Goal: Task Accomplishment & Management: Use online tool/utility

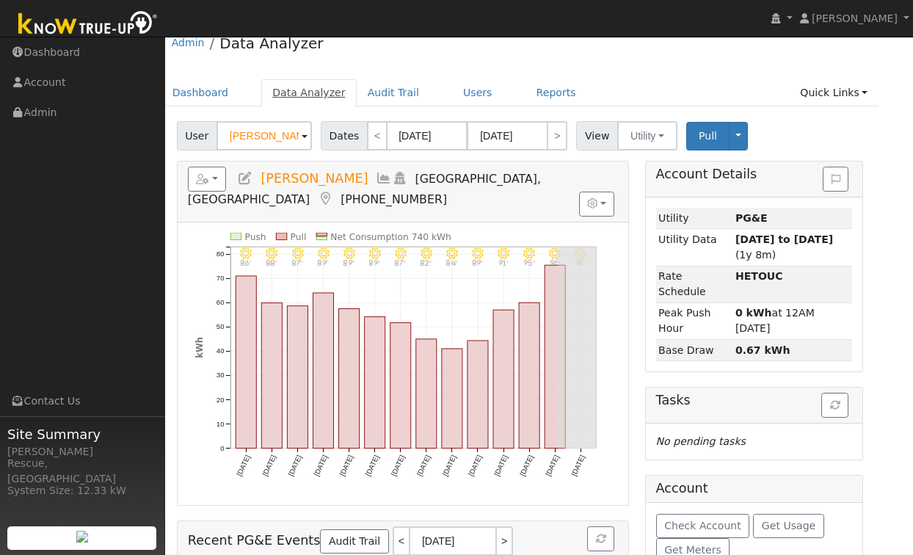
scroll to position [0, 19]
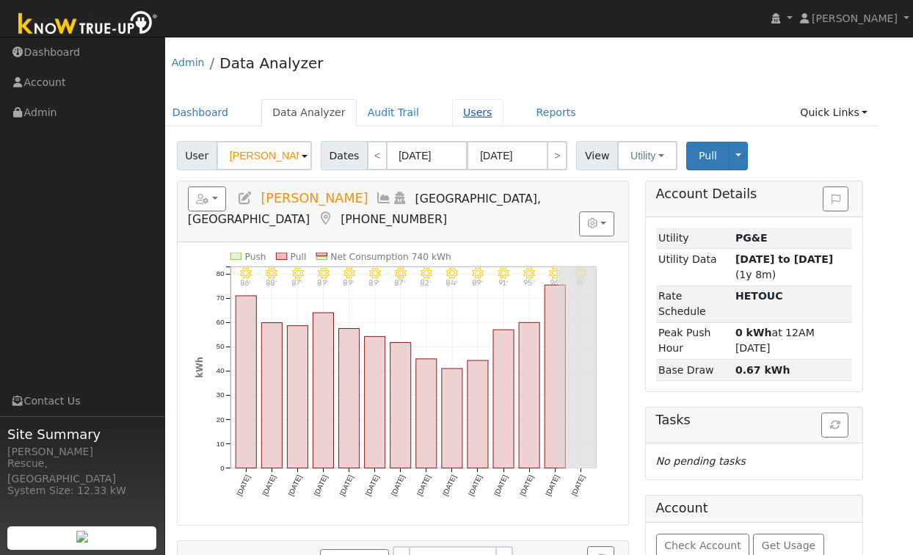
click at [454, 119] on link "Users" at bounding box center [477, 112] width 51 height 27
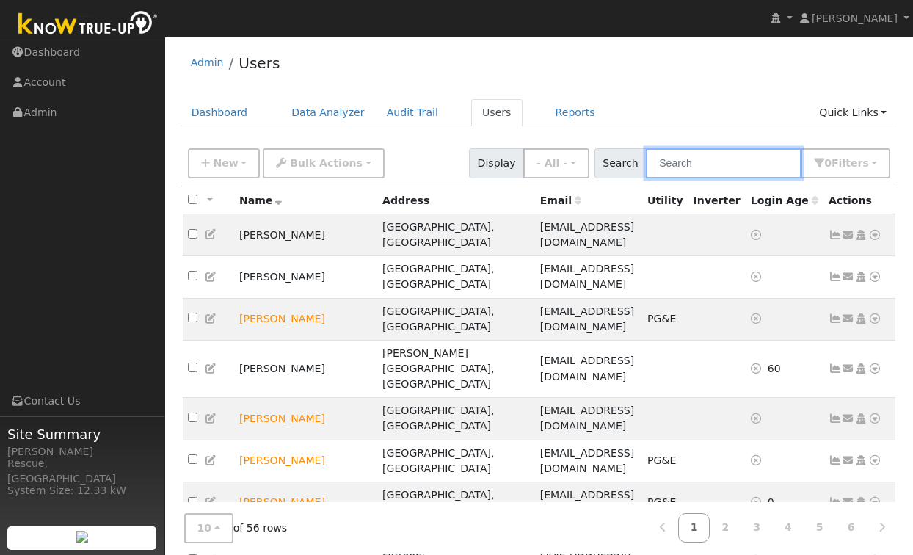
click at [737, 157] on input "text" at bounding box center [724, 163] width 156 height 30
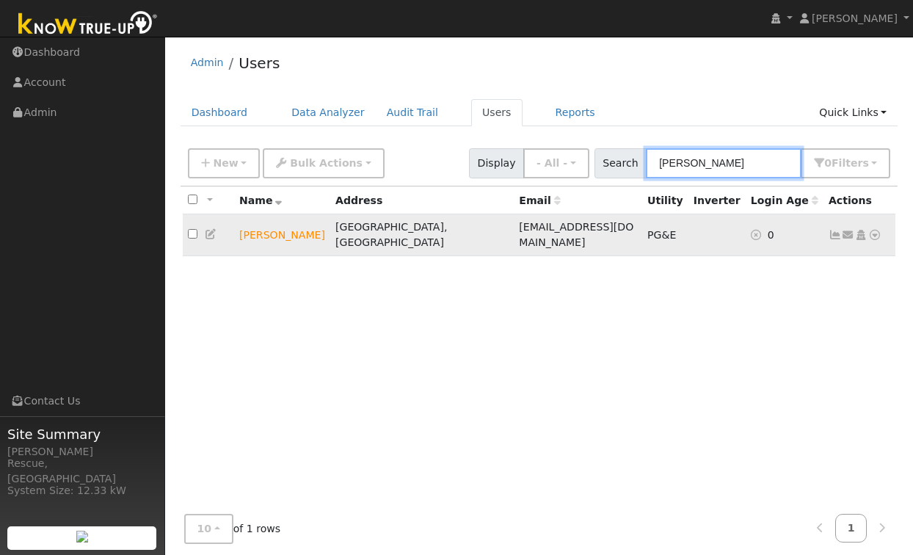
type input "blake"
click at [871, 230] on icon at bounding box center [874, 235] width 13 height 10
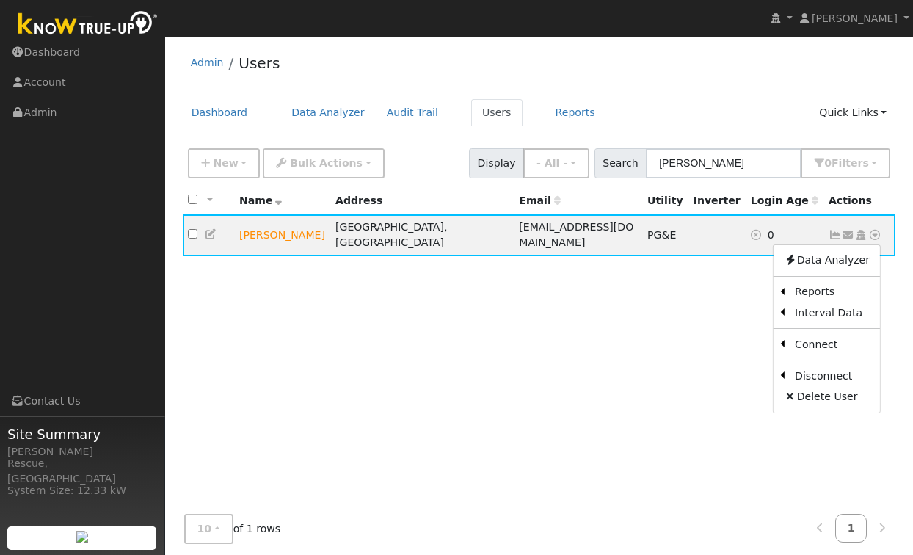
click at [0, 0] on link "Scenario" at bounding box center [0, 0] width 0 height 0
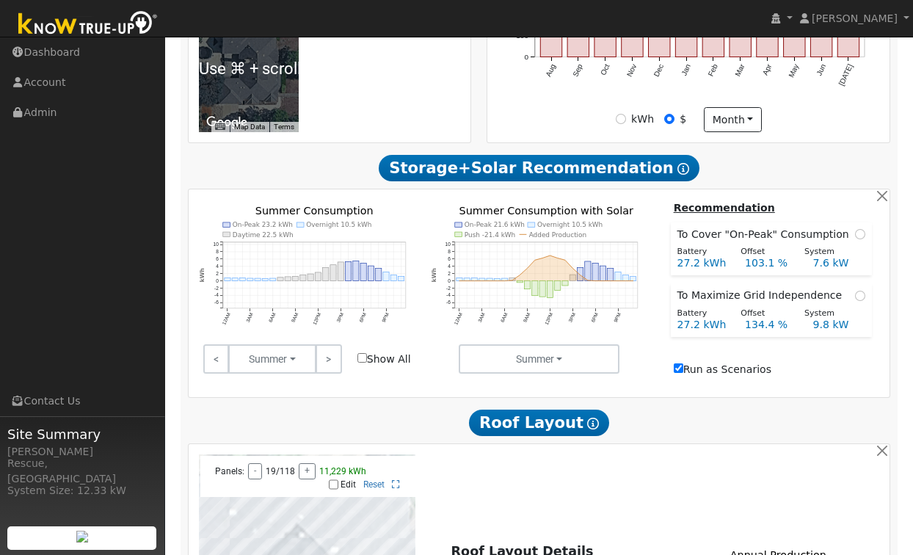
scroll to position [584, 0]
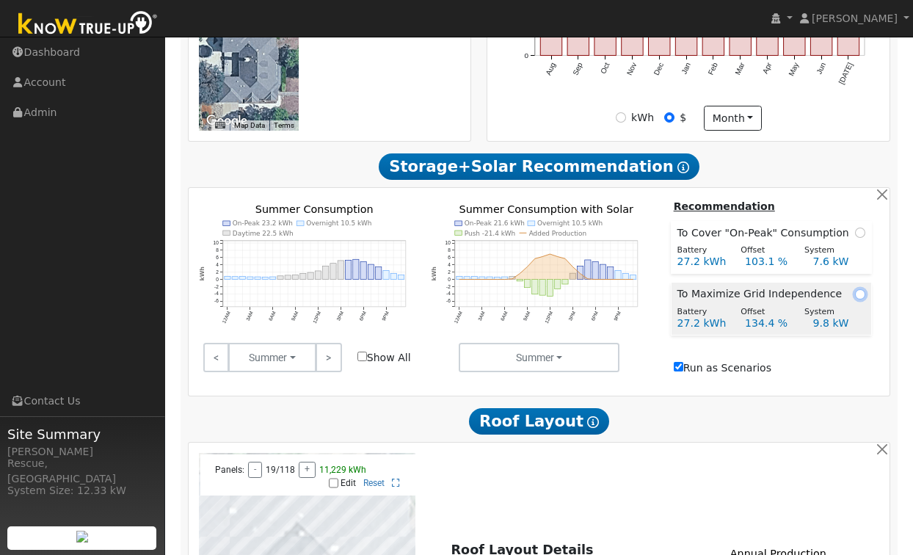
click at [857, 299] on input "radio" at bounding box center [860, 294] width 10 height 10
radio input "true"
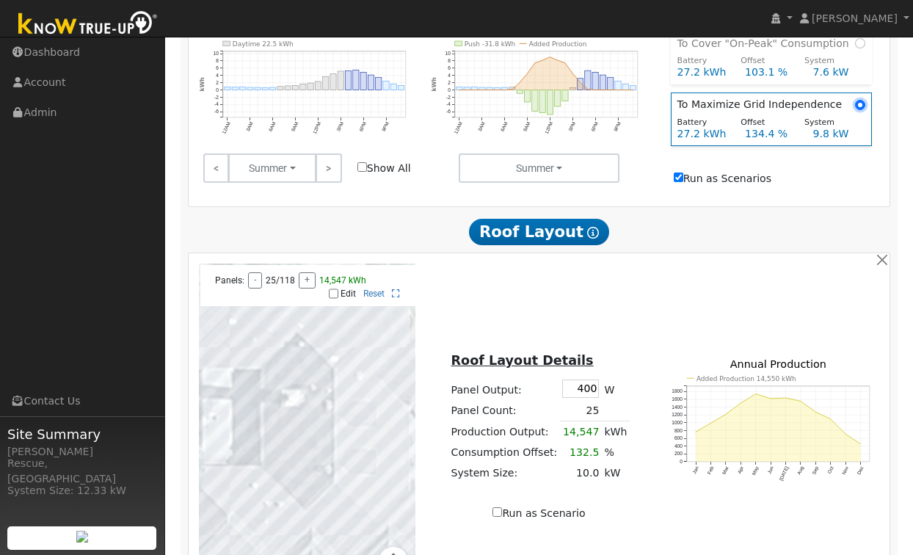
scroll to position [759, 0]
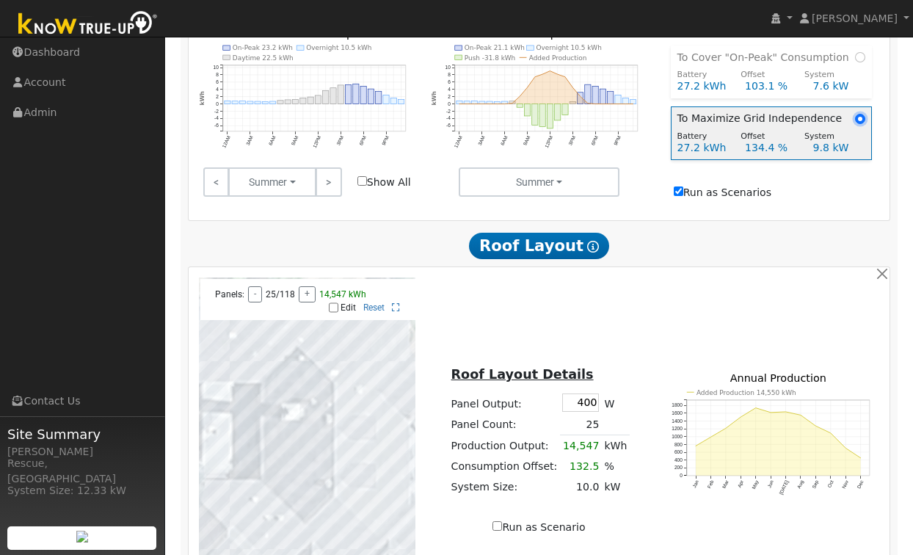
click at [855, 124] on input "radio" at bounding box center [860, 119] width 10 height 10
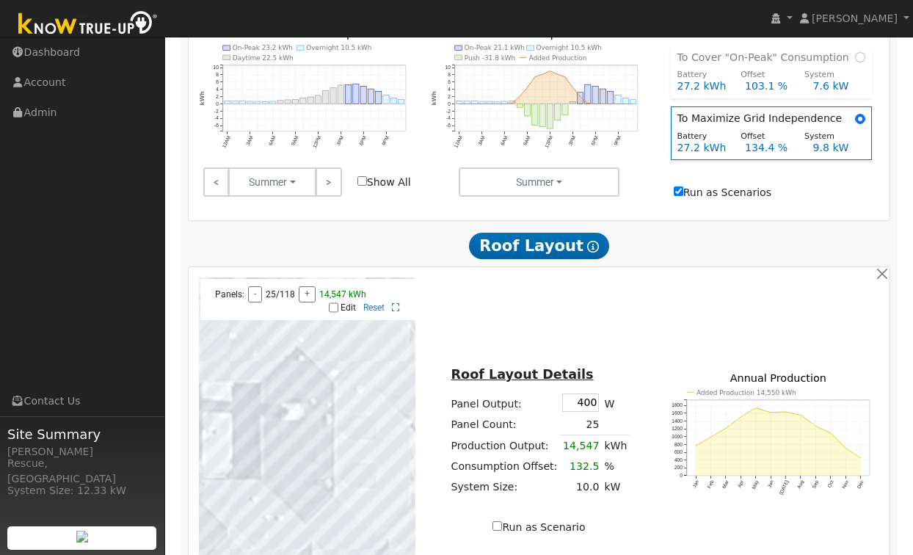
click at [679, 196] on input "Run as Scenarios" at bounding box center [678, 191] width 10 height 10
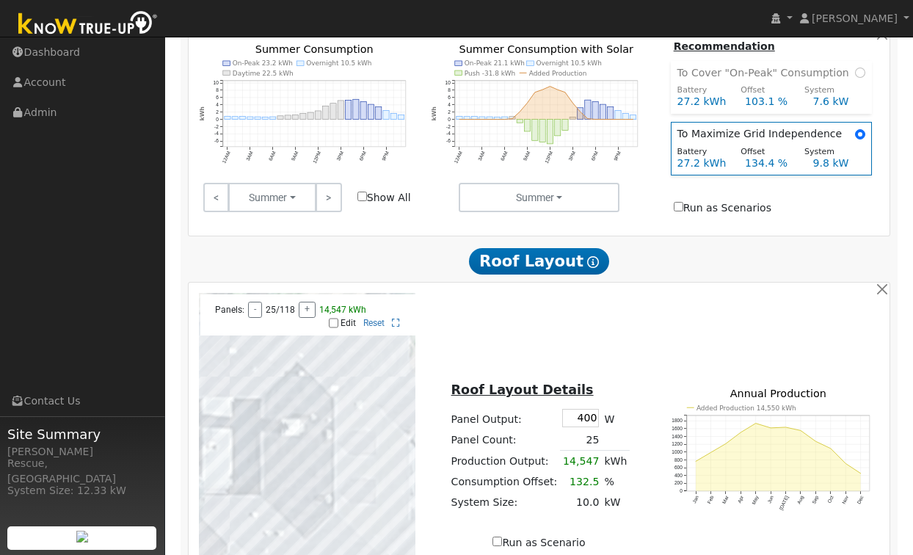
scroll to position [734, 0]
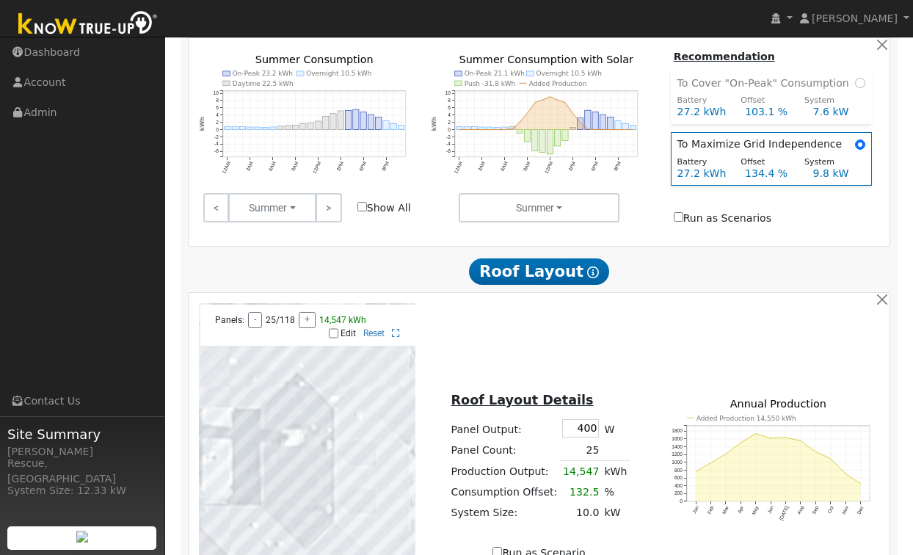
drag, startPoint x: 684, startPoint y: 224, endPoint x: 692, endPoint y: 229, distance: 9.2
click at [683, 222] on input "Run as Scenarios" at bounding box center [678, 217] width 10 height 10
checkbox input "true"
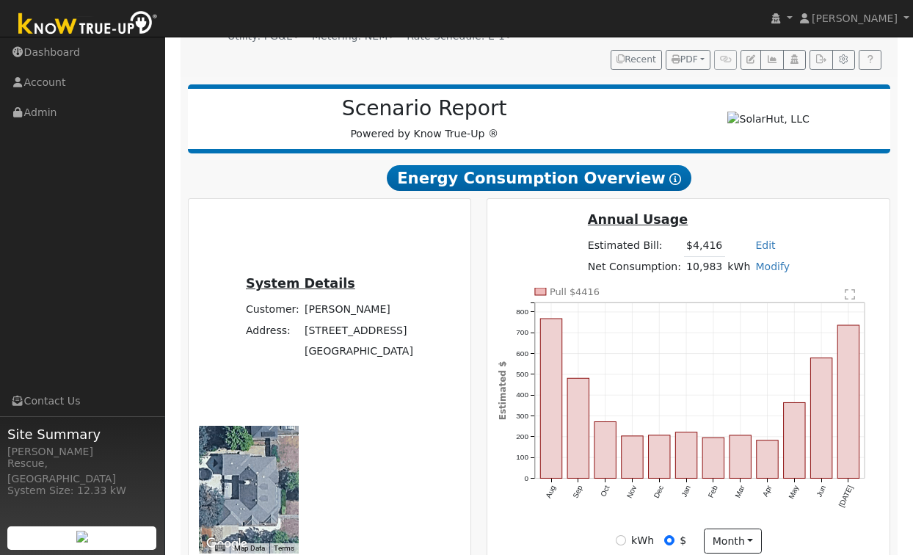
scroll to position [0, 0]
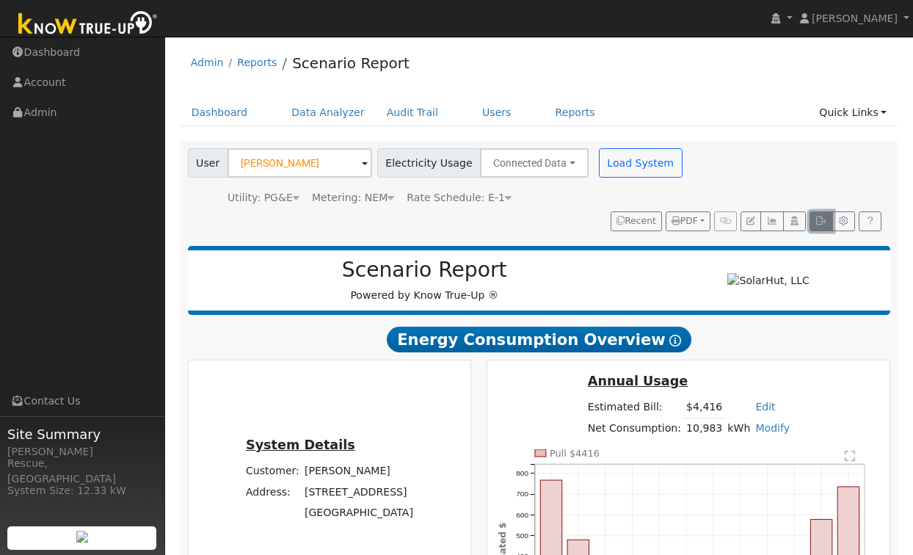
click at [816, 219] on icon "button" at bounding box center [820, 220] width 11 height 9
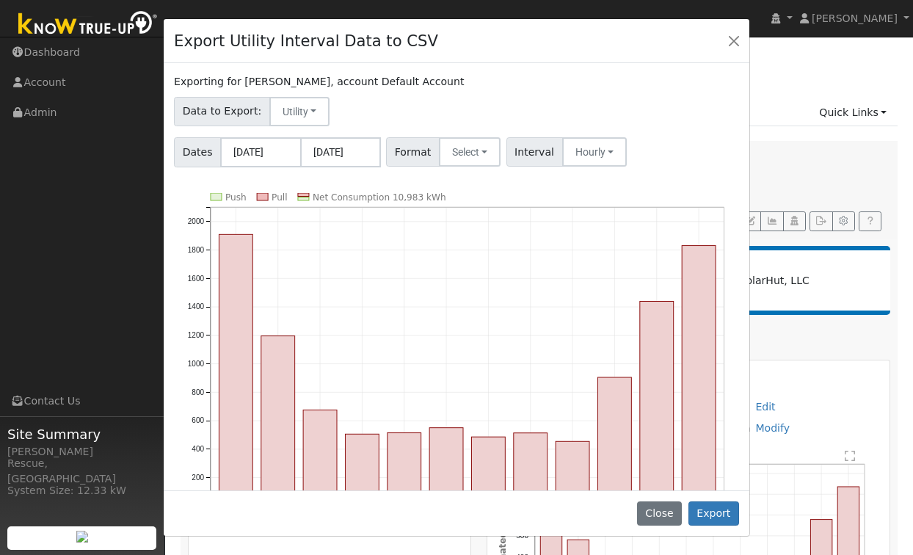
click at [497, 155] on div "Format Select Generic PG&E SCE SDGE Aurora Energy Toolbase OpenSolar Solargraf" at bounding box center [444, 151] width 120 height 29
click at [486, 156] on button "Select" at bounding box center [470, 151] width 62 height 29
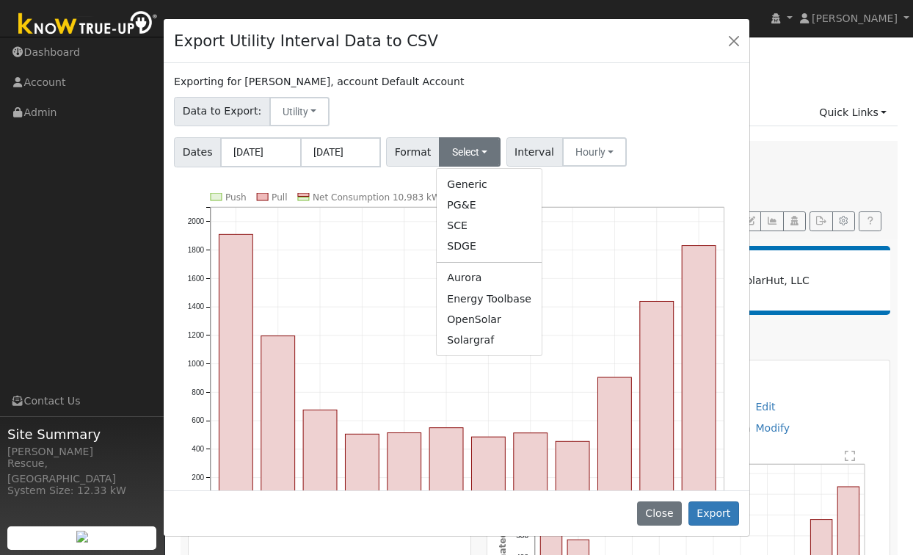
click at [499, 339] on link "Solargraf" at bounding box center [488, 339] width 105 height 21
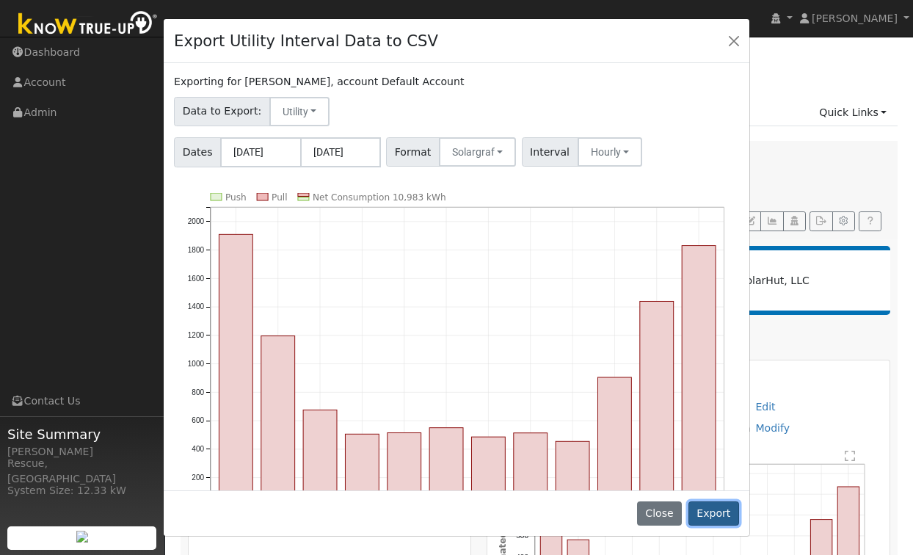
click at [709, 508] on button "Export" at bounding box center [713, 513] width 51 height 25
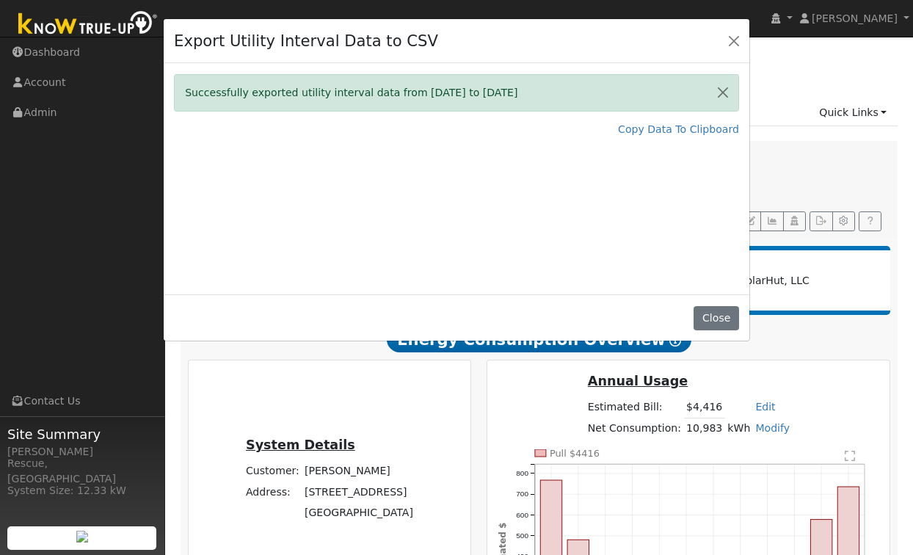
click at [372, 347] on div "Export Utility Interval Data to CSV Successfully exported utility interval data…" at bounding box center [456, 277] width 913 height 555
click at [736, 45] on button "Close" at bounding box center [733, 40] width 21 height 21
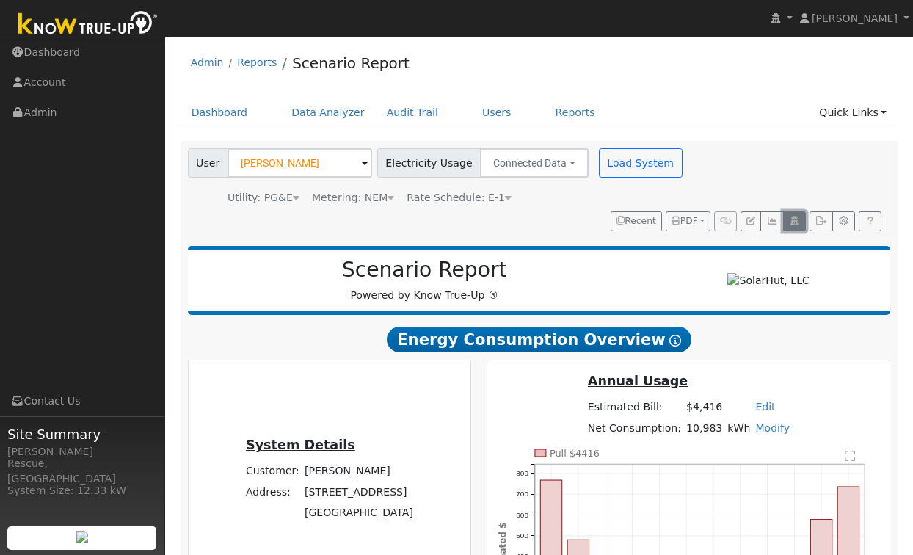
click at [792, 222] on icon "button" at bounding box center [794, 220] width 11 height 9
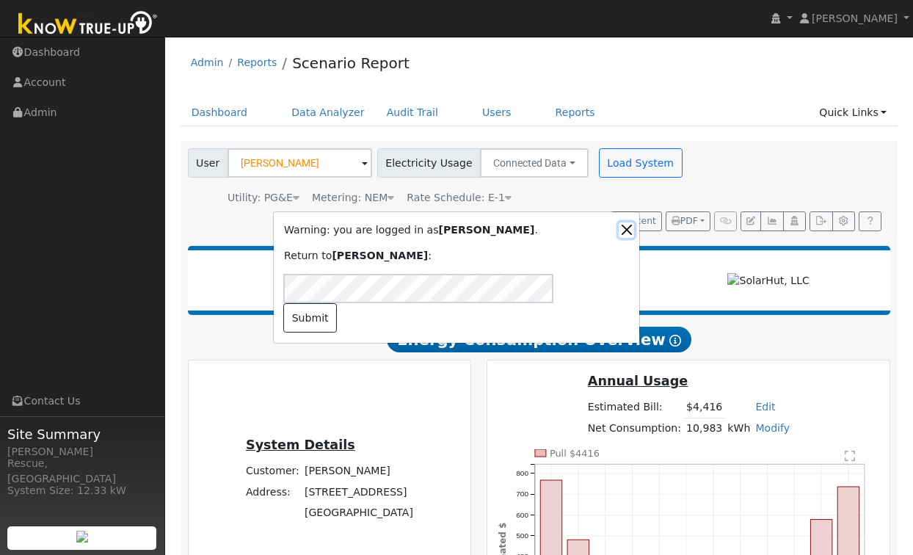
click at [626, 238] on button "Close" at bounding box center [625, 229] width 15 height 15
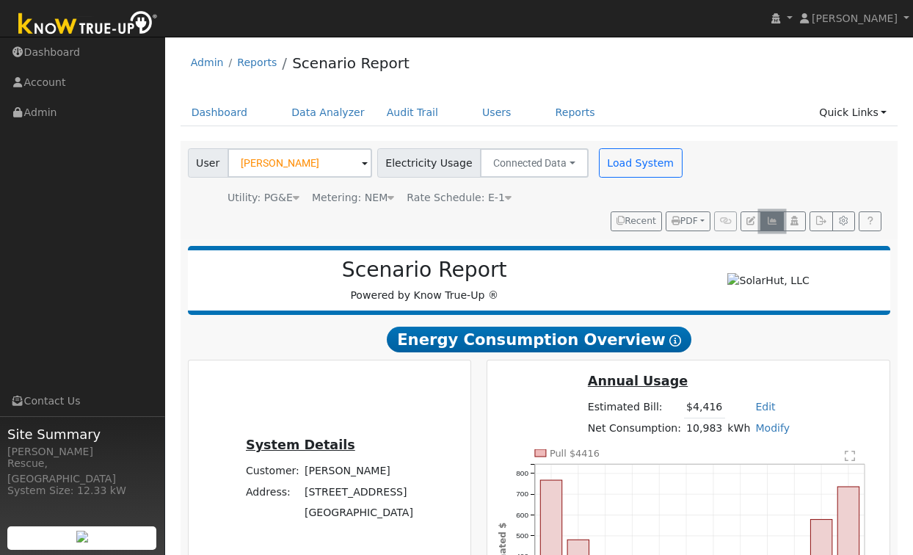
click at [773, 221] on icon "button" at bounding box center [771, 220] width 11 height 9
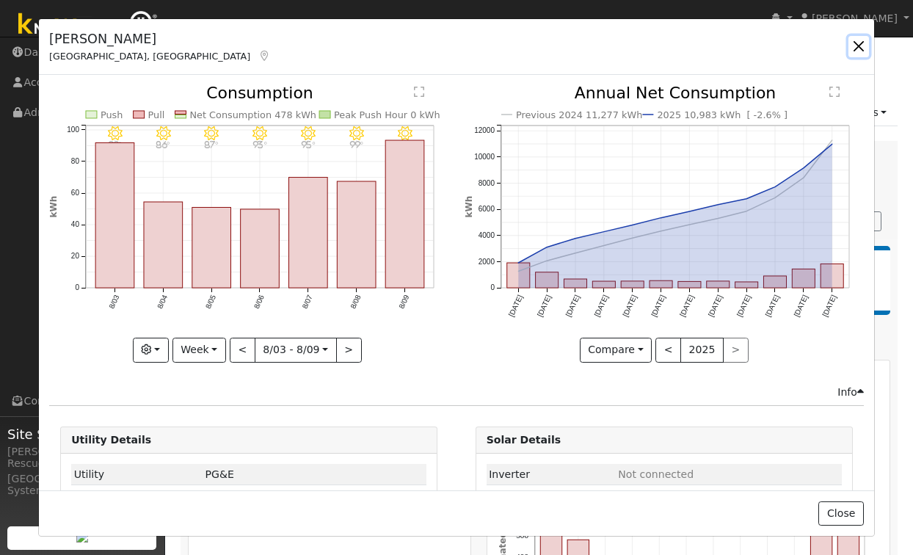
click at [860, 45] on button "button" at bounding box center [858, 46] width 21 height 21
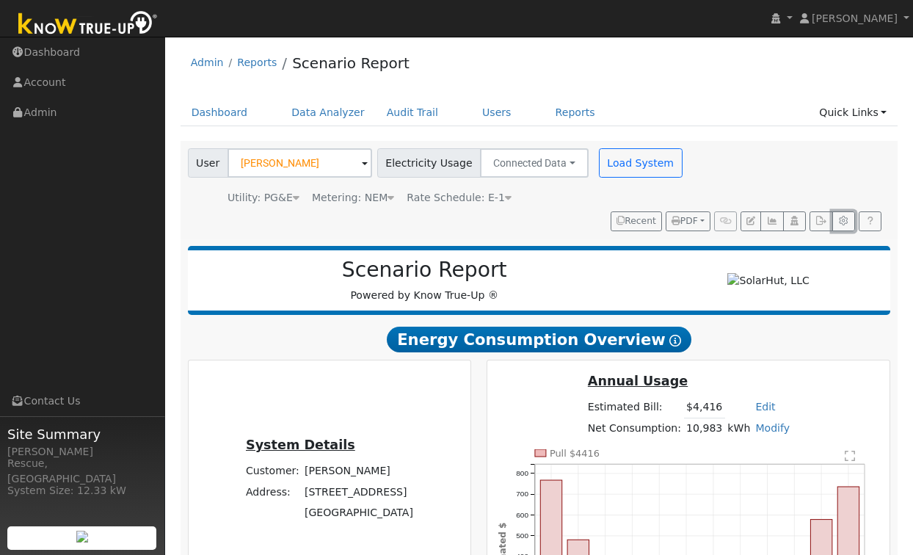
click at [845, 224] on icon "button" at bounding box center [843, 220] width 11 height 9
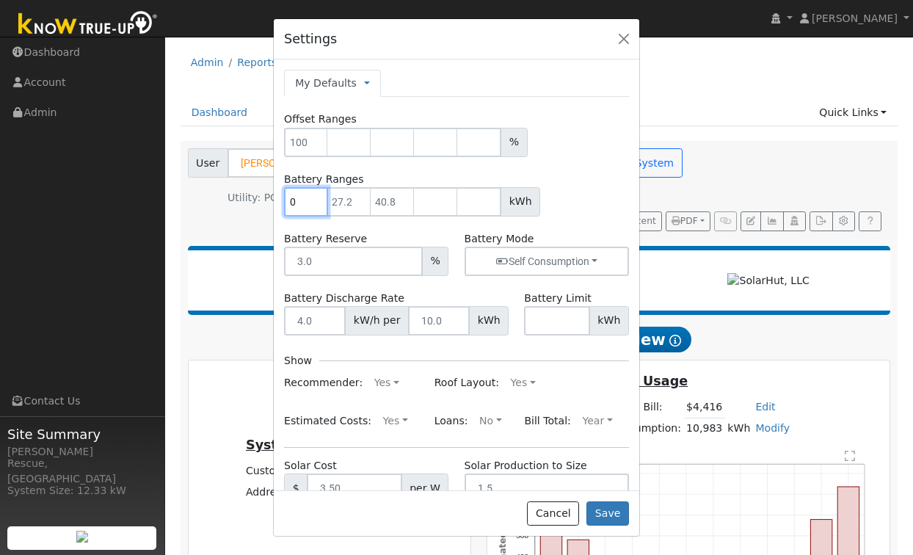
click at [315, 205] on input "0" at bounding box center [306, 201] width 44 height 29
drag, startPoint x: 297, startPoint y: 203, endPoint x: 265, endPoint y: 202, distance: 32.3
click at [265, 202] on div "Settings My Defaults Temporary My Defaults Company Defaults System Defaults Off…" at bounding box center [456, 277] width 913 height 555
type input "13.5"
type input "27"
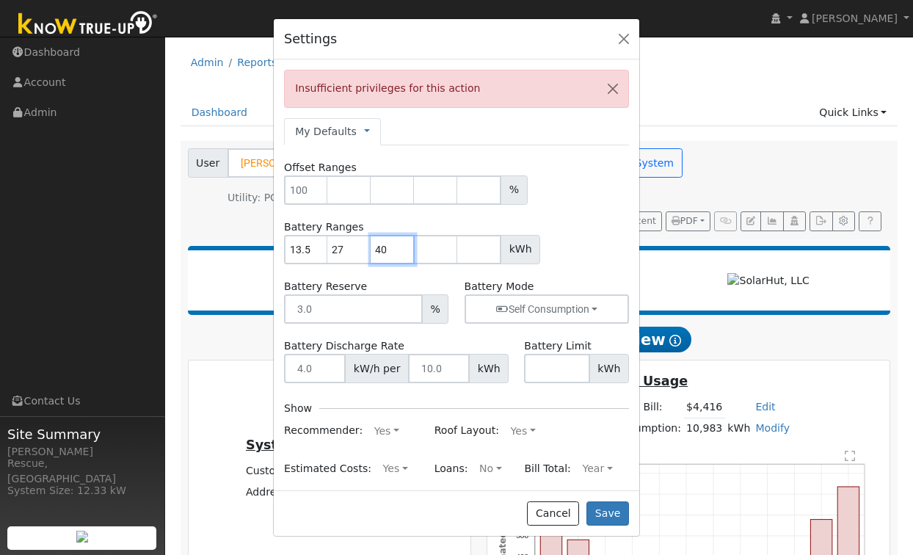
click at [403, 252] on input "40" at bounding box center [392, 249] width 44 height 29
click at [570, 246] on div "13.5 27 40.3 kWh" at bounding box center [456, 249] width 345 height 29
type input "40"
click at [404, 255] on input "40" at bounding box center [392, 249] width 44 height 29
click at [386, 282] on div "Battery Reserve %" at bounding box center [367, 301] width 180 height 45
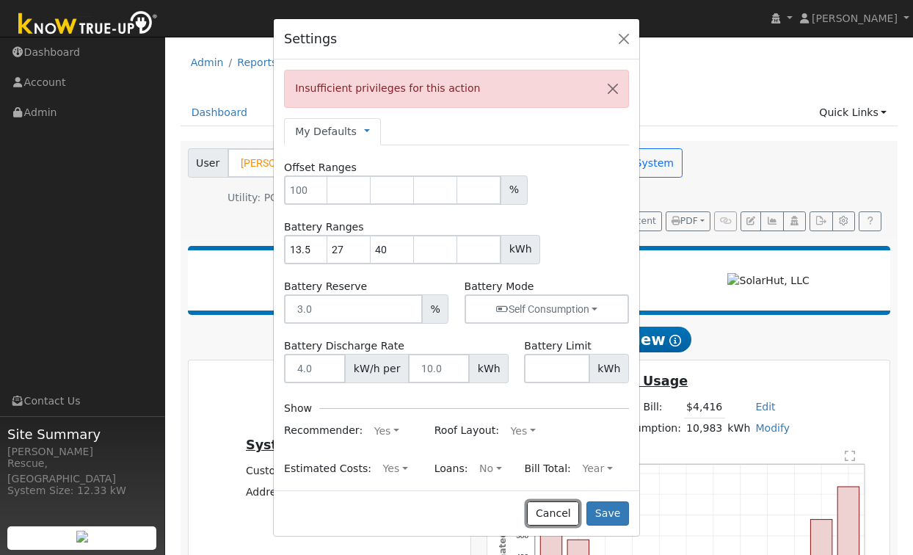
click at [563, 517] on button "Cancel" at bounding box center [553, 513] width 52 height 25
